Goal: Task Accomplishment & Management: Complete application form

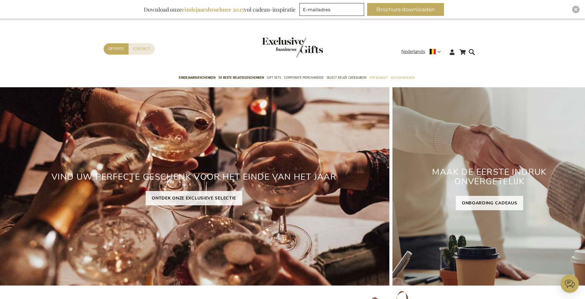
type input "administrator"
click at [576, 13] on div "Inspiratiebrochure Download onze eindejaarsbrochure 2025 vol cadeau-inspiratie …" at bounding box center [292, 9] width 585 height 19
click at [579, 9] on div "Close" at bounding box center [575, 9] width 7 height 7
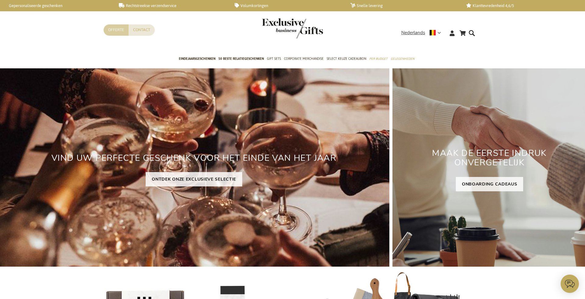
click at [104, 31] on link "Offerte" at bounding box center [116, 29] width 25 height 11
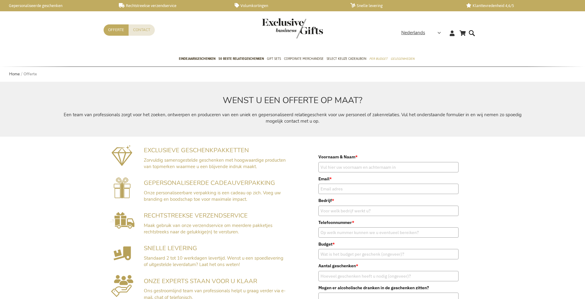
click at [112, 14] on header "Winkelwagen Ga naar de inhoud Contact Offerte Taal Nederlands x Selecteer taal …" at bounding box center [292, 26] width 585 height 52
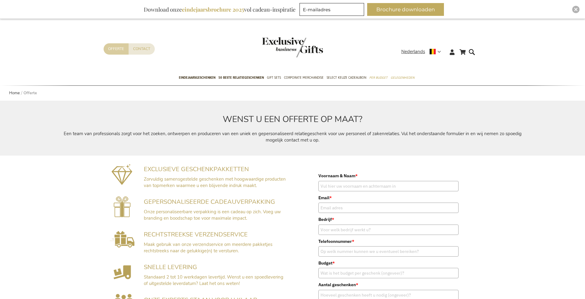
type input "administrator"
click at [117, 48] on link "Offerte" at bounding box center [116, 48] width 25 height 11
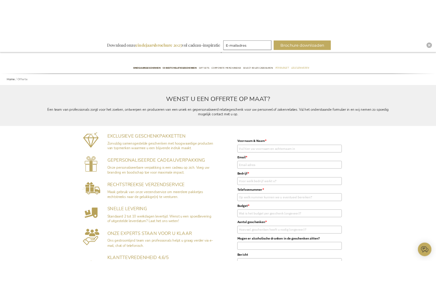
scroll to position [45, 0]
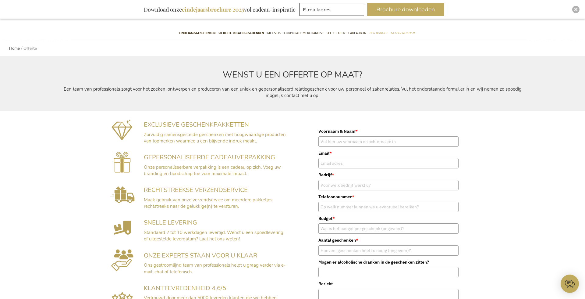
type input "administrator"
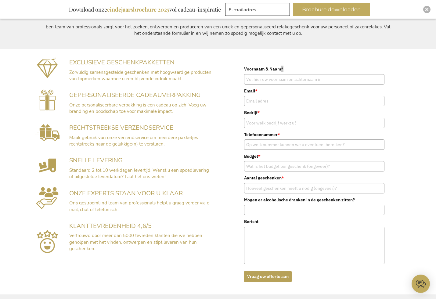
scroll to position [106, 0]
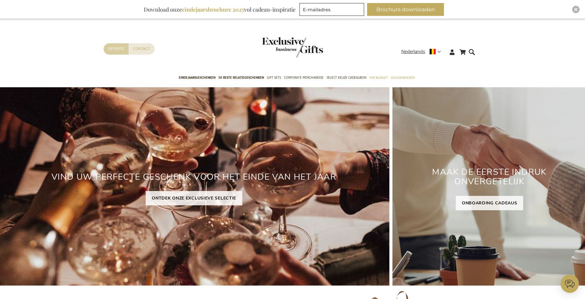
type input "administrator"
click at [111, 49] on link "Offerte" at bounding box center [116, 48] width 25 height 11
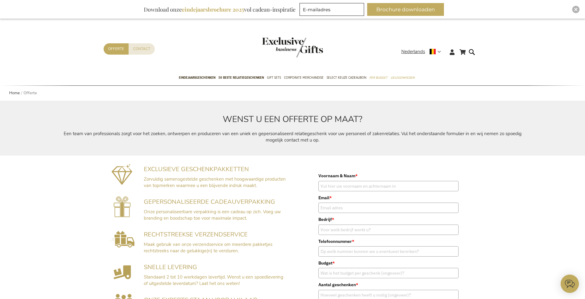
type input "administrator"
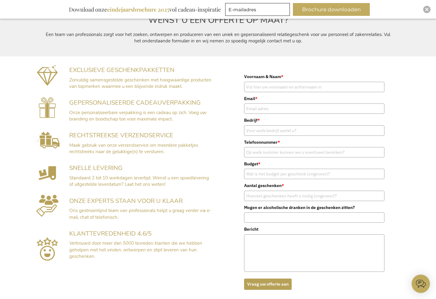
scroll to position [108, 0]
